Goal: Navigation & Orientation: Find specific page/section

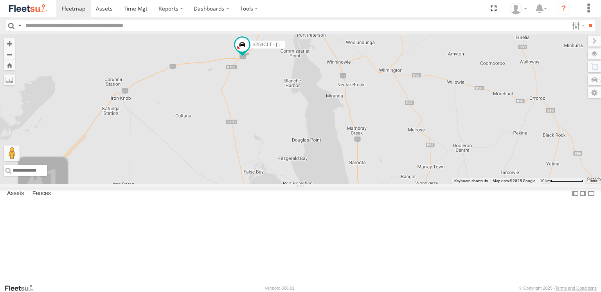
drag, startPoint x: 324, startPoint y: 73, endPoint x: 356, endPoint y: 167, distance: 99.6
click at [356, 167] on div "S254CLT - [PERSON_NAME] S678CGD - Fridge It Sprinter [PERSON_NAME]" at bounding box center [300, 108] width 601 height 149
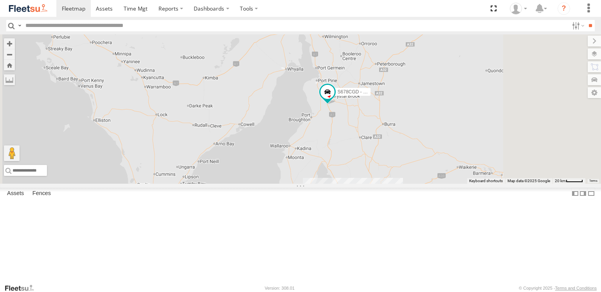
drag, startPoint x: 437, startPoint y: 216, endPoint x: 402, endPoint y: 140, distance: 83.8
click at [405, 142] on div "S254CLT - [PERSON_NAME] S678CGD - Fridge It Sprinter [PERSON_NAME]" at bounding box center [300, 108] width 601 height 149
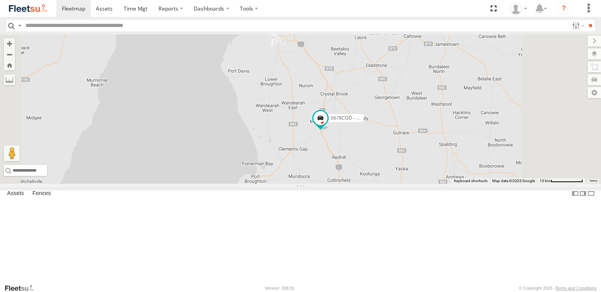
drag, startPoint x: 325, startPoint y: 118, endPoint x: 330, endPoint y: 130, distance: 13.4
click at [330, 130] on div "S254CLT - [PERSON_NAME] S678CGD - Fridge It Sprinter [PERSON_NAME]" at bounding box center [300, 108] width 601 height 149
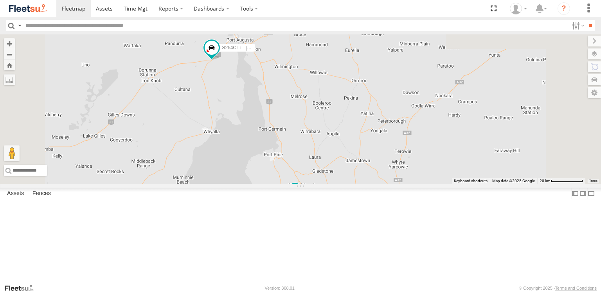
drag, startPoint x: 314, startPoint y: 86, endPoint x: 331, endPoint y: 199, distance: 114.3
click at [331, 184] on div "S254CLT - [PERSON_NAME] S678CGD - Fridge It Sprinter [PERSON_NAME]" at bounding box center [300, 108] width 601 height 149
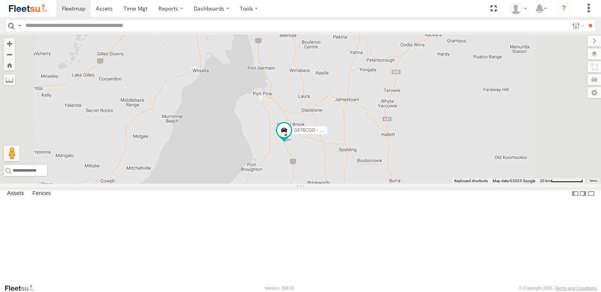
drag, startPoint x: 372, startPoint y: 250, endPoint x: 353, endPoint y: 134, distance: 117.4
click at [357, 137] on div "S254CLT - [PERSON_NAME] S678CGD - Fridge It Sprinter [PERSON_NAME]" at bounding box center [300, 108] width 601 height 149
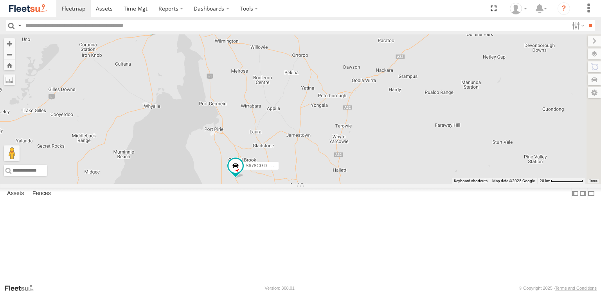
drag, startPoint x: 415, startPoint y: 167, endPoint x: 371, endPoint y: 228, distance: 75.3
click at [374, 184] on div "S254CLT - [PERSON_NAME] S678CGD - Fridge It Sprinter [PERSON_NAME]" at bounding box center [300, 108] width 601 height 149
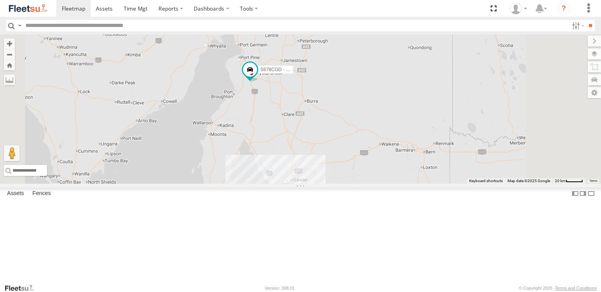
drag, startPoint x: 396, startPoint y: 219, endPoint x: 379, endPoint y: 157, distance: 65.0
click at [379, 157] on div "S254CLT - [PERSON_NAME] S678CGD - Fridge It Sprinter [PERSON_NAME]" at bounding box center [300, 108] width 601 height 149
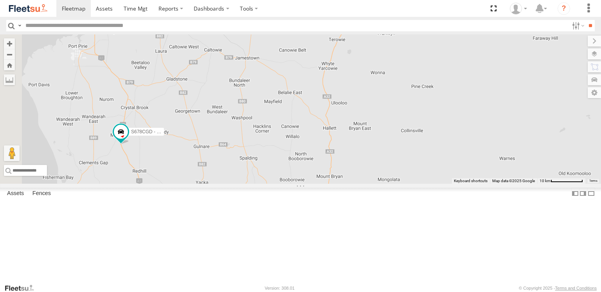
drag, startPoint x: 410, startPoint y: 141, endPoint x: 414, endPoint y: 288, distance: 147.1
click at [420, 292] on html at bounding box center [300, 146] width 601 height 292
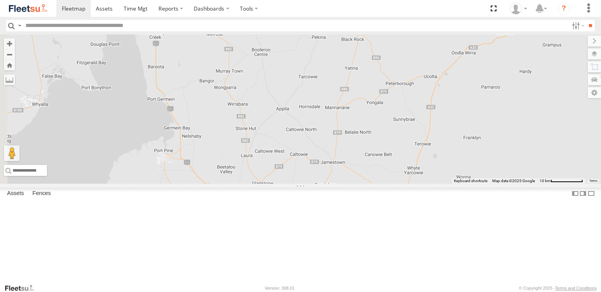
drag, startPoint x: 360, startPoint y: 125, endPoint x: 446, endPoint y: 231, distance: 136.0
click at [446, 184] on div "S254CLT - [PERSON_NAME] S678CGD - Fridge It Sprinter [PERSON_NAME]" at bounding box center [300, 108] width 601 height 149
click at [494, 136] on div "S254CLT - [PERSON_NAME] S678CGD - Fridge It Sprinter [PERSON_NAME]" at bounding box center [300, 108] width 601 height 149
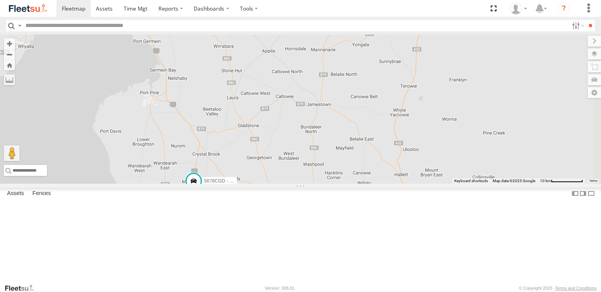
drag, startPoint x: 487, startPoint y: 199, endPoint x: 459, endPoint y: 129, distance: 75.0
click at [459, 129] on div "S254CLT - [PERSON_NAME] S678CGD - Fridge It Sprinter [PERSON_NAME]" at bounding box center [300, 108] width 601 height 149
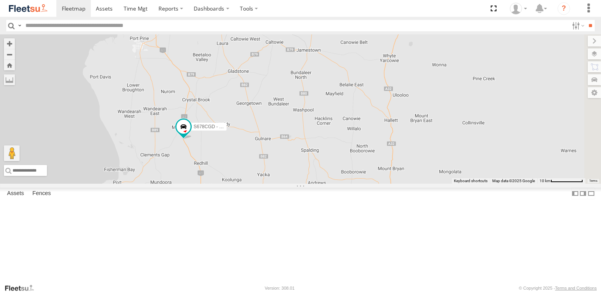
drag, startPoint x: 474, startPoint y: 212, endPoint x: 463, endPoint y: 158, distance: 55.8
click at [463, 158] on div "S254CLT - [PERSON_NAME] S678CGD - Fridge It Sprinter [PERSON_NAME]" at bounding box center [300, 108] width 601 height 149
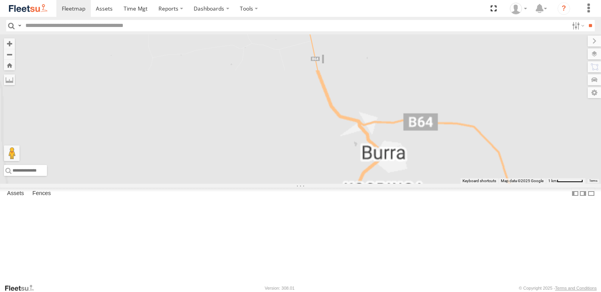
drag, startPoint x: 487, startPoint y: 243, endPoint x: 417, endPoint y: 117, distance: 143.7
click at [417, 117] on div "S254CLT - [PERSON_NAME] S678CGD - Fridge It Sprinter [PERSON_NAME]" at bounding box center [300, 108] width 601 height 149
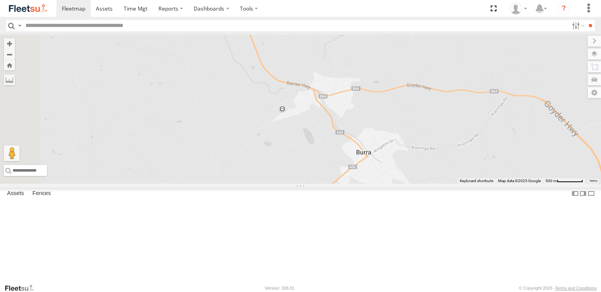
drag, startPoint x: 401, startPoint y: 98, endPoint x: 395, endPoint y: 151, distance: 53.5
click at [395, 151] on div "S254CLT - [PERSON_NAME] S678CGD - Fridge It Sprinter [PERSON_NAME]" at bounding box center [300, 108] width 601 height 149
click at [592, 57] on label at bounding box center [586, 54] width 29 height 11
click at [0, 0] on span "Basemaps" at bounding box center [0, 0] width 0 height 0
click at [0, 0] on span "Satellite" at bounding box center [0, 0] width 0 height 0
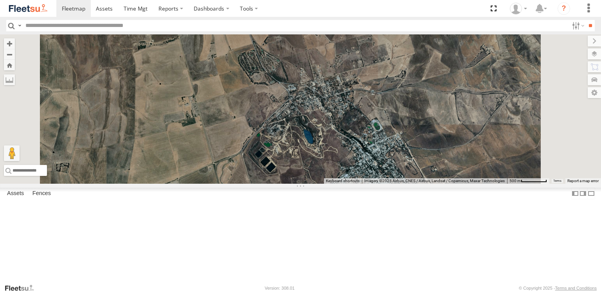
click at [485, 137] on div "S254CLT - [PERSON_NAME] S678CGD - Fridge It Sprinter [PERSON_NAME]" at bounding box center [300, 108] width 601 height 149
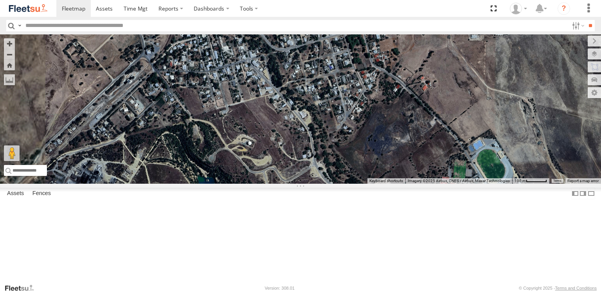
drag, startPoint x: 366, startPoint y: 160, endPoint x: 500, endPoint y: 111, distance: 143.1
click at [500, 111] on div "← Move left → Move right ↑ Move up ↓ Move down + Zoom in - Zoom out Home Jump l…" at bounding box center [300, 108] width 601 height 149
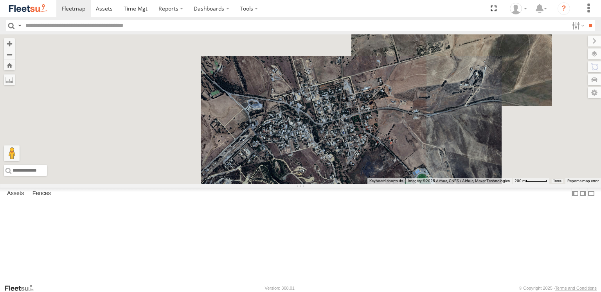
drag, startPoint x: 431, startPoint y: 138, endPoint x: 410, endPoint y: 190, distance: 55.8
click at [414, 184] on div "S254CLT - [PERSON_NAME] S678CGD - Fridge It Sprinter [PERSON_NAME]" at bounding box center [300, 108] width 601 height 149
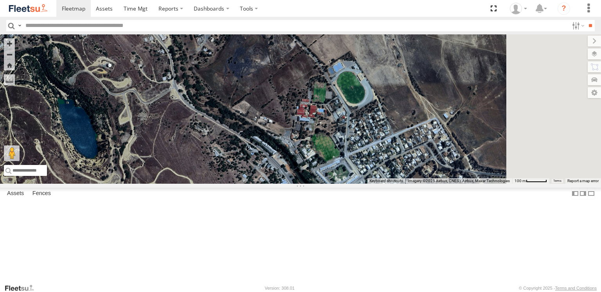
drag, startPoint x: 397, startPoint y: 220, endPoint x: 253, endPoint y: 68, distance: 208.3
click at [253, 68] on div "S254CLT - [PERSON_NAME] S678CGD - Fridge It Sprinter [PERSON_NAME]" at bounding box center [300, 108] width 601 height 149
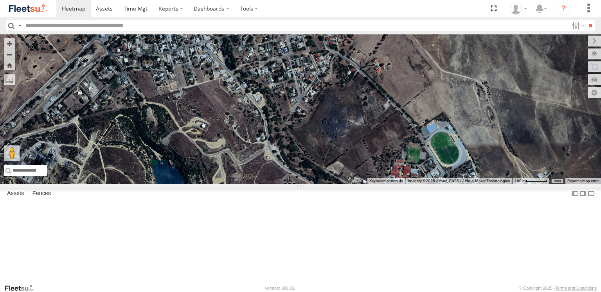
drag, startPoint x: 346, startPoint y: 192, endPoint x: 408, endPoint y: 213, distance: 65.6
click at [443, 184] on div "S254CLT - [PERSON_NAME] S678CGD - Fridge It Sprinter [PERSON_NAME]" at bounding box center [300, 108] width 601 height 149
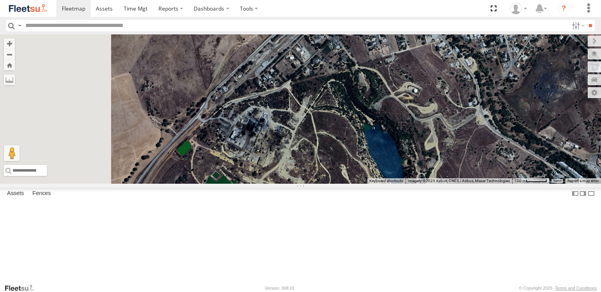
drag, startPoint x: 319, startPoint y: 170, endPoint x: 506, endPoint y: 129, distance: 191.5
click at [506, 129] on div "← Move left → Move right ↑ Move up ↓ Move down + Zoom in - Zoom out Home Jump l…" at bounding box center [300, 108] width 601 height 149
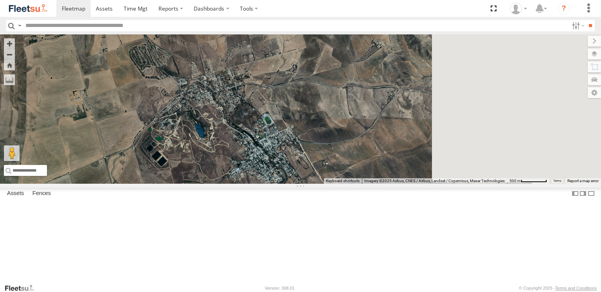
drag, startPoint x: 442, startPoint y: 161, endPoint x: 271, endPoint y: 193, distance: 173.5
click at [271, 184] on div "S254CLT - [PERSON_NAME] S678CGD - Fridge It Sprinter [PERSON_NAME]" at bounding box center [300, 108] width 601 height 149
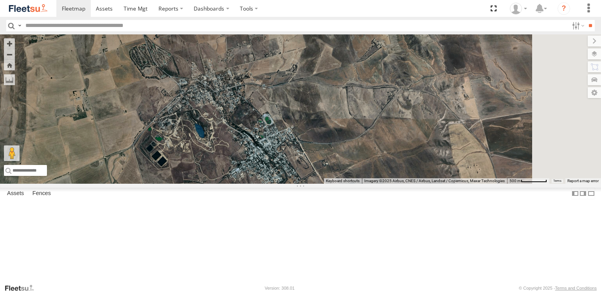
click at [0, 0] on span "Roadmap" at bounding box center [0, 0] width 0 height 0
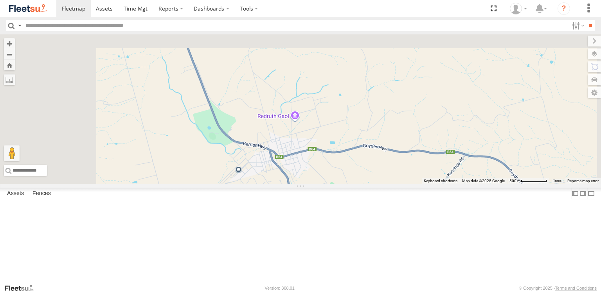
drag, startPoint x: 361, startPoint y: 100, endPoint x: 429, endPoint y: 165, distance: 93.8
click at [428, 167] on div "S254CLT - [PERSON_NAME] S678CGD - Fridge It Sprinter [PERSON_NAME]" at bounding box center [300, 108] width 601 height 149
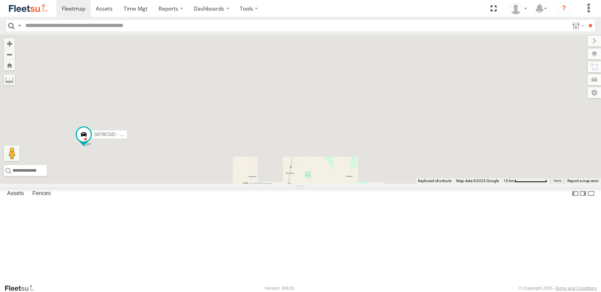
drag, startPoint x: 408, startPoint y: 79, endPoint x: 396, endPoint y: 232, distance: 153.0
click at [396, 184] on div "S254CLT - [PERSON_NAME] S678CGD - Fridge It Sprinter [PERSON_NAME]" at bounding box center [300, 108] width 601 height 149
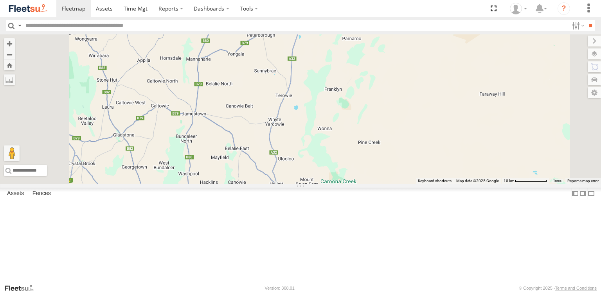
drag, startPoint x: 405, startPoint y: 168, endPoint x: 392, endPoint y: 228, distance: 61.4
click at [392, 184] on div "S254CLT - [PERSON_NAME] S678CGD - Fridge It Sprinter [PERSON_NAME]" at bounding box center [300, 108] width 601 height 149
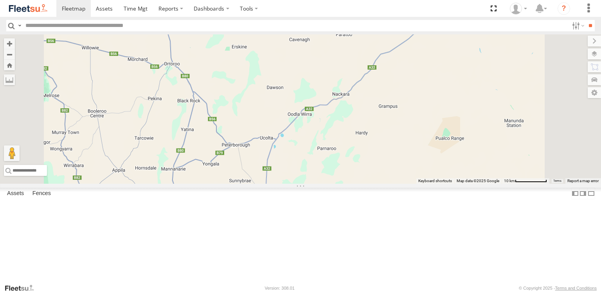
drag, startPoint x: 357, startPoint y: 86, endPoint x: 332, endPoint y: 197, distance: 113.7
click at [332, 184] on div "S254CLT - [PERSON_NAME] S678CGD - Fridge It Sprinter [PERSON_NAME]" at bounding box center [300, 108] width 601 height 149
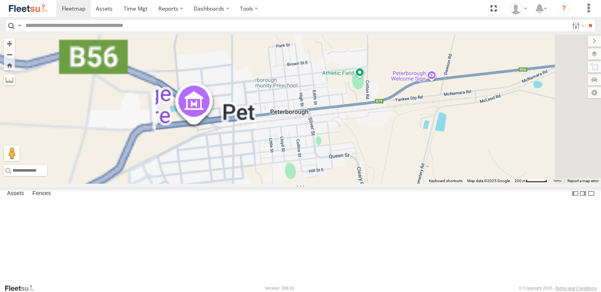
drag, startPoint x: 283, startPoint y: 182, endPoint x: 378, endPoint y: 161, distance: 97.1
click at [378, 161] on div "S254CLT - [PERSON_NAME] S678CGD - Fridge It Sprinter [PERSON_NAME]" at bounding box center [300, 108] width 601 height 149
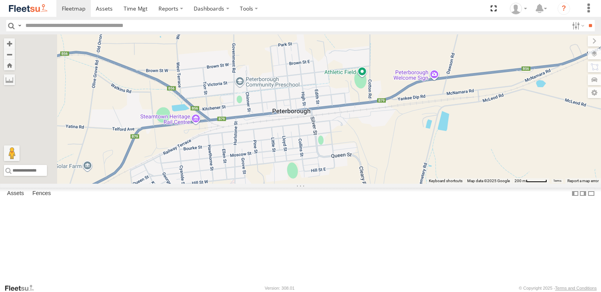
click at [0, 0] on span "Satellite" at bounding box center [0, 0] width 0 height 0
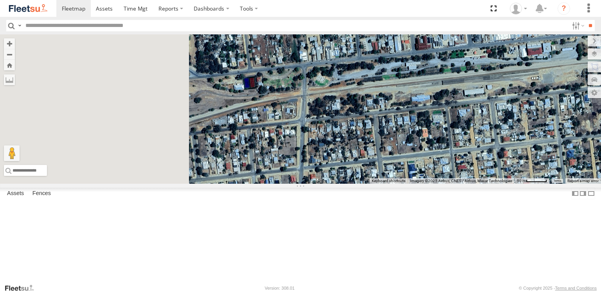
drag, startPoint x: 313, startPoint y: 133, endPoint x: 455, endPoint y: 140, distance: 142.5
click at [455, 140] on div "S254CLT - [PERSON_NAME] S678CGD - Fridge It Sprinter [PERSON_NAME]" at bounding box center [300, 108] width 601 height 149
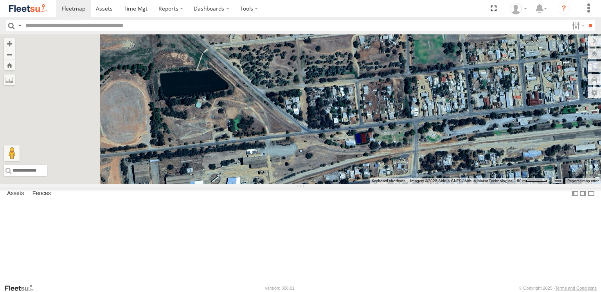
drag, startPoint x: 396, startPoint y: 167, endPoint x: 488, endPoint y: 204, distance: 99.3
click at [488, 184] on div "S254CLT - [PERSON_NAME] S678CGD - Fridge It Sprinter [PERSON_NAME]" at bounding box center [300, 108] width 601 height 149
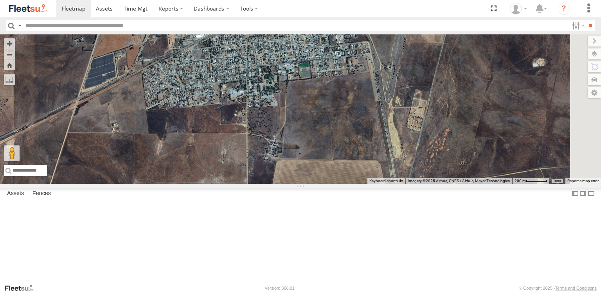
drag, startPoint x: 431, startPoint y: 221, endPoint x: 320, endPoint y: 106, distance: 159.9
click at [320, 106] on div "S254CLT - [PERSON_NAME] S678CGD - Fridge It Sprinter [PERSON_NAME]" at bounding box center [300, 108] width 601 height 149
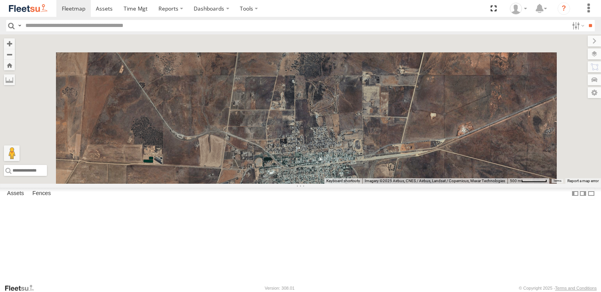
drag, startPoint x: 380, startPoint y: 93, endPoint x: 422, endPoint y: 203, distance: 117.1
click at [422, 184] on div "S254CLT - [PERSON_NAME] S678CGD - Fridge It Sprinter [PERSON_NAME]" at bounding box center [300, 108] width 601 height 149
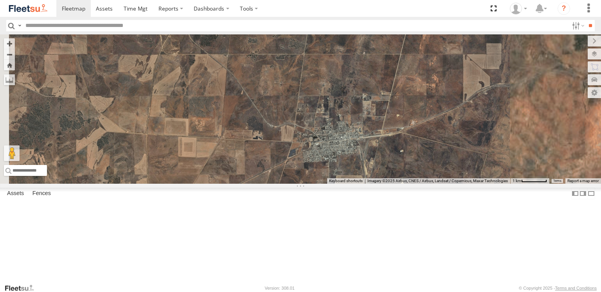
drag, startPoint x: 408, startPoint y: 203, endPoint x: 367, endPoint y: 203, distance: 40.3
click at [367, 184] on div "S254CLT - [PERSON_NAME] S678CGD - Fridge It Sprinter [PERSON_NAME]" at bounding box center [300, 108] width 601 height 149
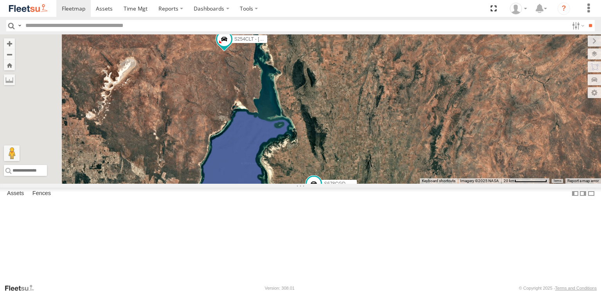
drag, startPoint x: 326, startPoint y: 142, endPoint x: 389, endPoint y: 243, distance: 118.6
click at [388, 184] on div "S254CLT - [PERSON_NAME] S678CGD - Fridge It Sprinter [PERSON_NAME]" at bounding box center [300, 108] width 601 height 149
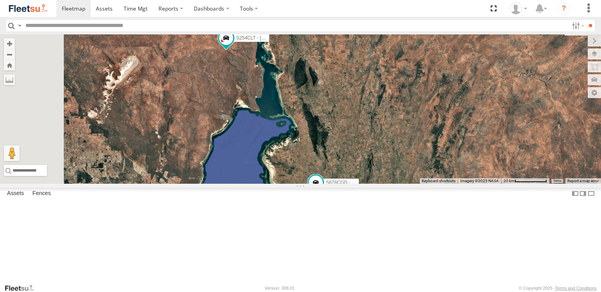
click at [0, 0] on span "Roadmap" at bounding box center [0, 0] width 0 height 0
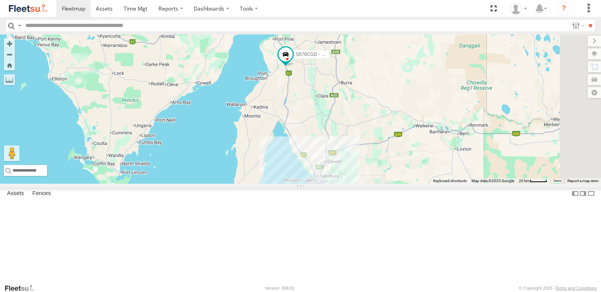
drag, startPoint x: 427, startPoint y: 235, endPoint x: 384, endPoint y: 142, distance: 102.4
click at [384, 142] on div "S254CLT - [PERSON_NAME] S678CGD - Fridge It Sprinter [PERSON_NAME]" at bounding box center [300, 108] width 601 height 149
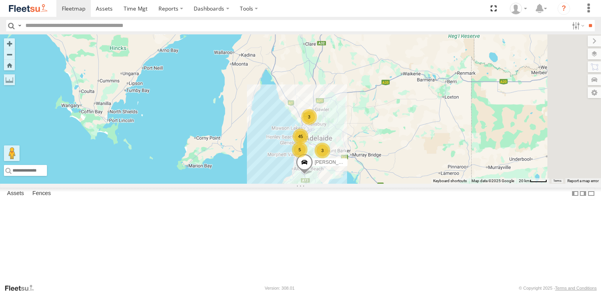
drag, startPoint x: 431, startPoint y: 205, endPoint x: 419, endPoint y: 156, distance: 50.4
click at [420, 159] on div "S254CLT - [PERSON_NAME] S678CGD - Fridge It Sprinter [PERSON_NAME] 45 3 5 3" at bounding box center [300, 108] width 601 height 149
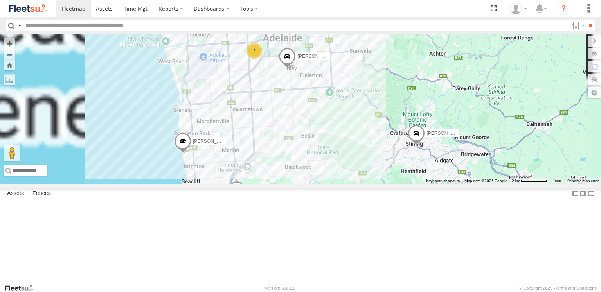
drag, startPoint x: 404, startPoint y: 237, endPoint x: 433, endPoint y: 160, distance: 82.7
click at [433, 160] on div "S254CLT - [PERSON_NAME] S678CGD - Fridge It Sprinter [PERSON_NAME] [PERSON_NAME…" at bounding box center [300, 108] width 601 height 149
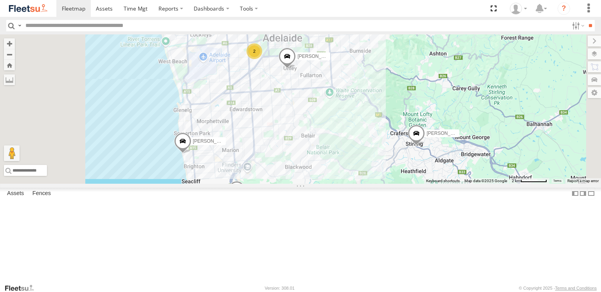
click at [0, 0] on span "Satellite" at bounding box center [0, 0] width 0 height 0
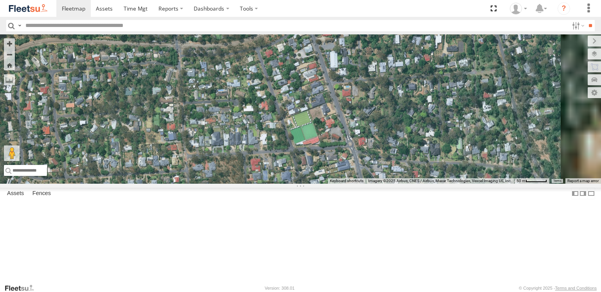
drag, startPoint x: 438, startPoint y: 195, endPoint x: 346, endPoint y: 198, distance: 92.0
click at [346, 184] on div "S254CLT - [PERSON_NAME] S678CGD - Fridge It Sprinter [PERSON_NAME] [PERSON_NAME…" at bounding box center [300, 108] width 601 height 149
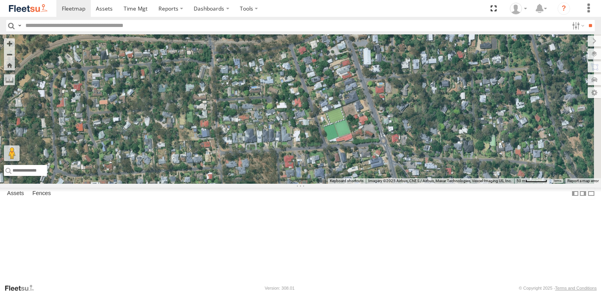
drag, startPoint x: 264, startPoint y: 171, endPoint x: 300, endPoint y: 167, distance: 36.2
click at [300, 167] on div "S254CLT - [PERSON_NAME] S678CGD - Fridge It Sprinter [PERSON_NAME] [PERSON_NAME…" at bounding box center [300, 108] width 601 height 149
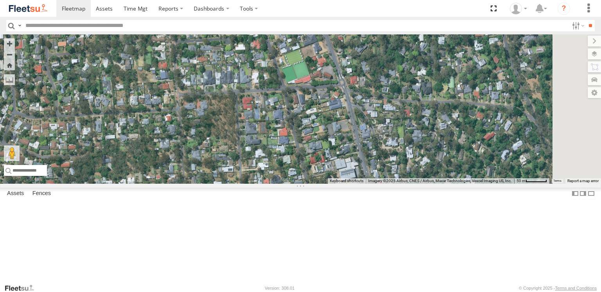
drag, startPoint x: 402, startPoint y: 186, endPoint x: 299, endPoint y: 121, distance: 121.4
click at [299, 121] on div "S254CLT - [PERSON_NAME] S678CGD - Fridge It Sprinter [PERSON_NAME] [PERSON_NAME…" at bounding box center [300, 108] width 601 height 149
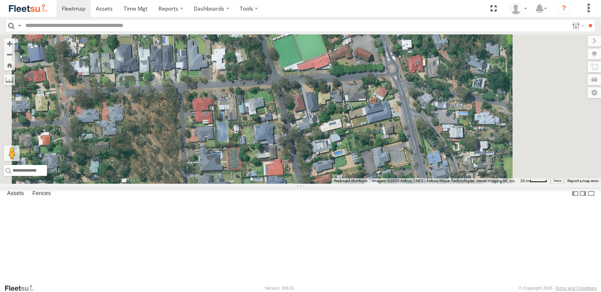
drag, startPoint x: 361, startPoint y: 184, endPoint x: 281, endPoint y: 194, distance: 80.3
click at [281, 184] on div "S254CLT - [PERSON_NAME] S678CGD - Fridge It Sprinter [PERSON_NAME] [PERSON_NAME…" at bounding box center [300, 108] width 601 height 149
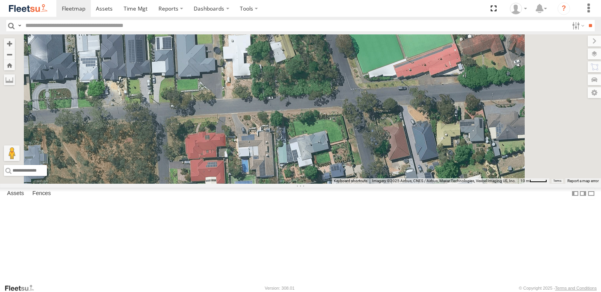
drag, startPoint x: 329, startPoint y: 151, endPoint x: 343, endPoint y: 237, distance: 87.8
click at [343, 184] on div "S254CLT - [PERSON_NAME] S678CGD - Fridge It Sprinter [PERSON_NAME] [PERSON_NAME…" at bounding box center [300, 108] width 601 height 149
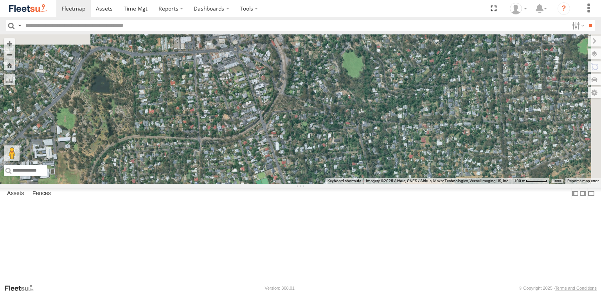
drag, startPoint x: 309, startPoint y: 214, endPoint x: 337, endPoint y: 291, distance: 81.9
click at [337, 291] on body at bounding box center [300, 146] width 601 height 292
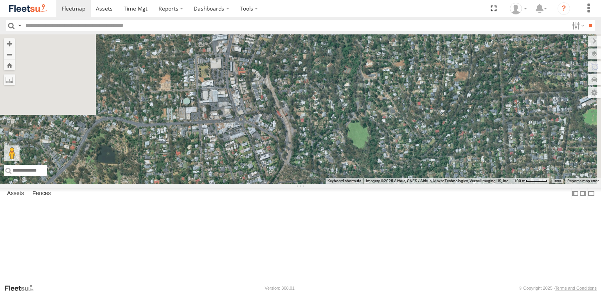
drag, startPoint x: 335, startPoint y: 165, endPoint x: 340, endPoint y: 236, distance: 71.4
click at [340, 184] on div "S254CLT - [PERSON_NAME] S678CGD - Fridge It Sprinter [PERSON_NAME] [PERSON_NAME…" at bounding box center [300, 108] width 601 height 149
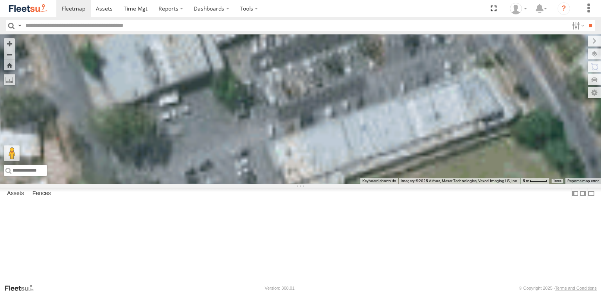
drag, startPoint x: 363, startPoint y: 187, endPoint x: 314, endPoint y: 180, distance: 49.0
click at [314, 180] on div at bounding box center [300, 108] width 601 height 149
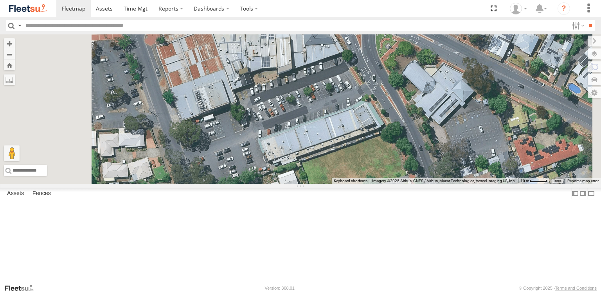
click at [337, 154] on div at bounding box center [300, 108] width 601 height 149
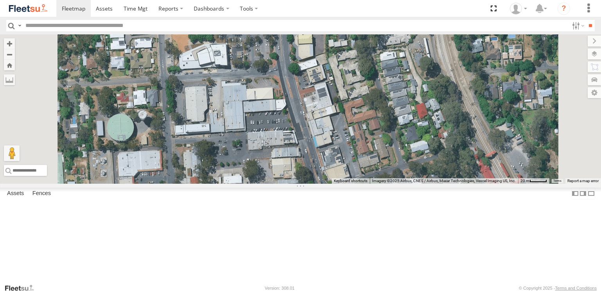
drag, startPoint x: 338, startPoint y: 139, endPoint x: 380, endPoint y: 287, distance: 154.5
click at [380, 287] on body at bounding box center [300, 146] width 601 height 292
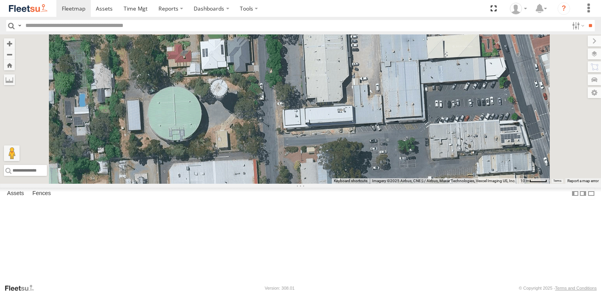
drag, startPoint x: 210, startPoint y: 190, endPoint x: 289, endPoint y: 193, distance: 79.1
click at [289, 184] on div at bounding box center [300, 108] width 601 height 149
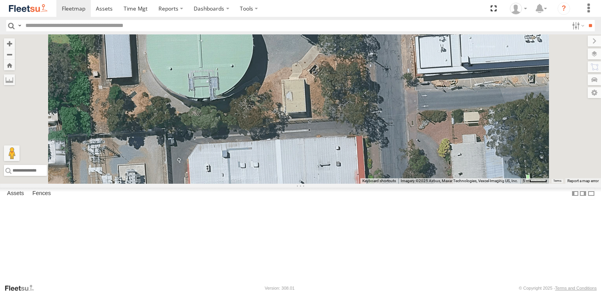
drag, startPoint x: 338, startPoint y: 152, endPoint x: 356, endPoint y: 119, distance: 38.1
click at [356, 119] on div at bounding box center [300, 108] width 601 height 149
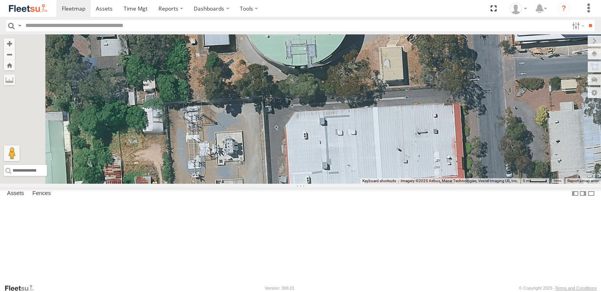
drag, startPoint x: 362, startPoint y: 234, endPoint x: 459, endPoint y: 202, distance: 102.2
click at [459, 184] on div at bounding box center [300, 108] width 601 height 149
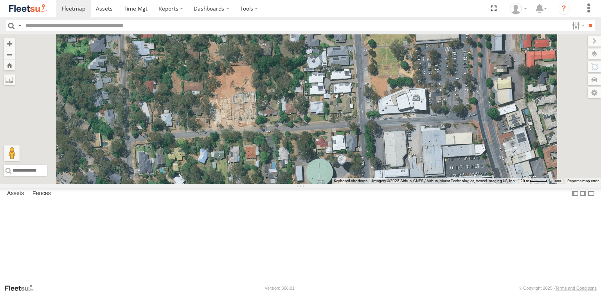
drag, startPoint x: 390, startPoint y: 135, endPoint x: 373, endPoint y: 228, distance: 94.9
click at [373, 184] on div at bounding box center [300, 108] width 601 height 149
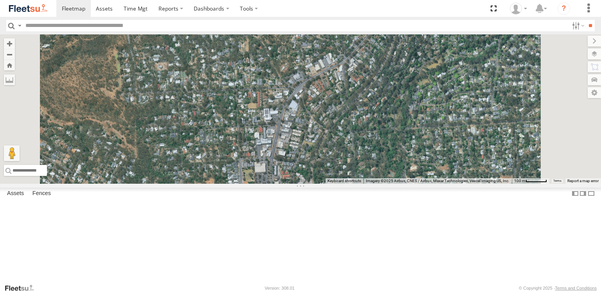
drag, startPoint x: 429, startPoint y: 155, endPoint x: 361, endPoint y: 249, distance: 115.9
click at [361, 184] on div at bounding box center [300, 108] width 601 height 149
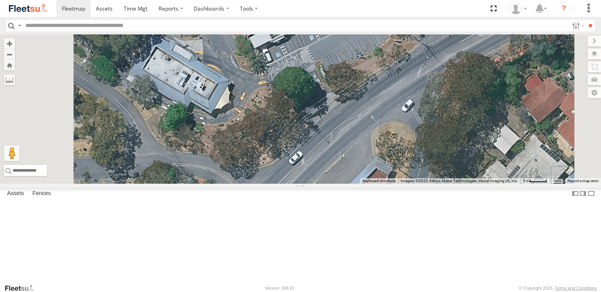
drag, startPoint x: 345, startPoint y: 132, endPoint x: 360, endPoint y: 216, distance: 85.4
click at [360, 184] on div at bounding box center [300, 108] width 601 height 149
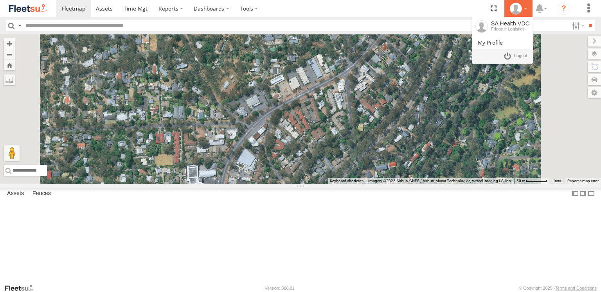
click at [525, 8] on div at bounding box center [518, 9] width 23 height 12
click at [517, 53] on span at bounding box center [520, 56] width 13 height 9
